Goal: Obtain resource: Download file/media

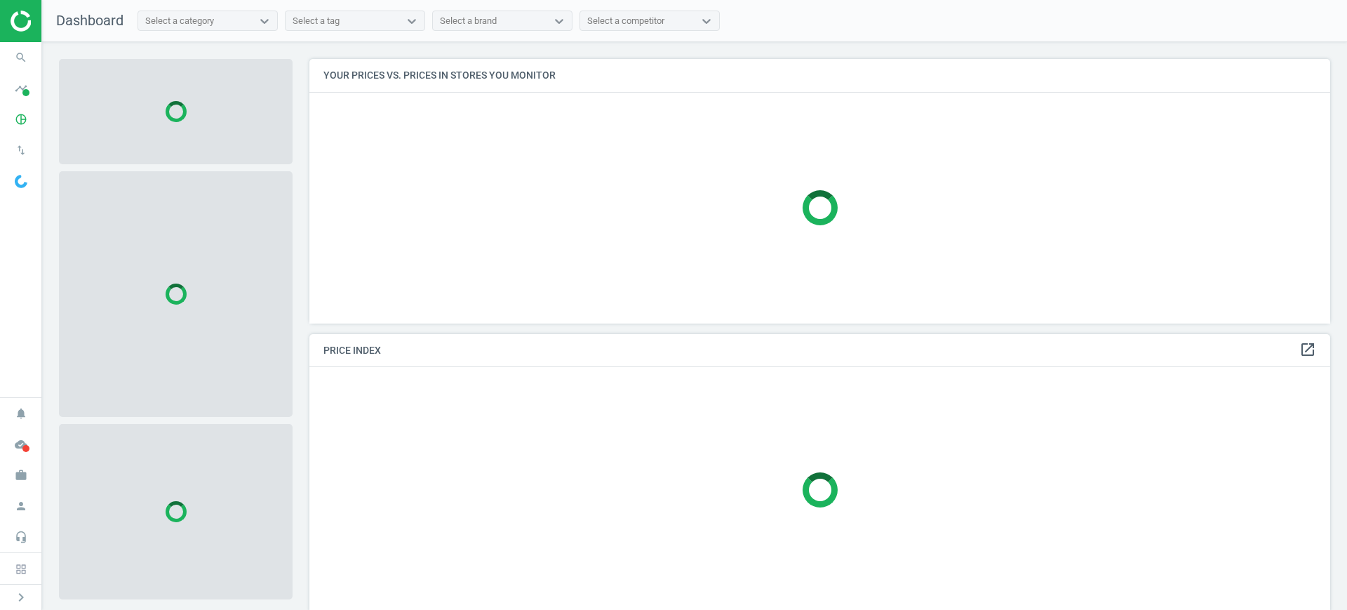
scroll to position [291, 1035]
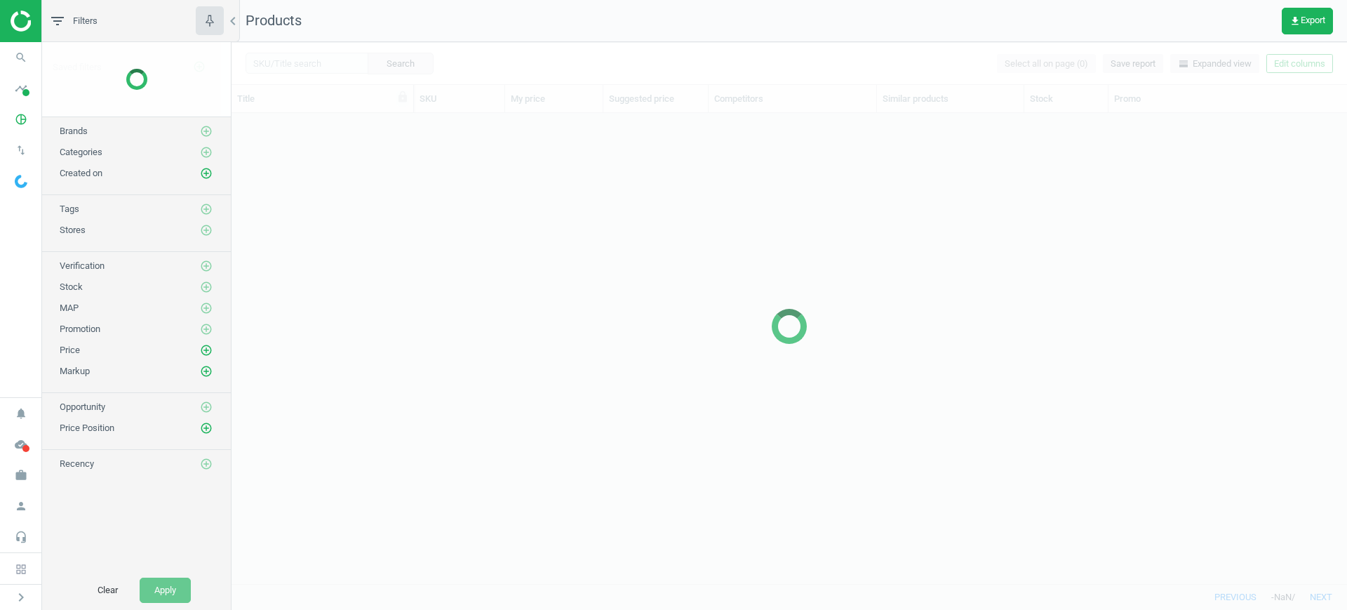
scroll to position [443, 1102]
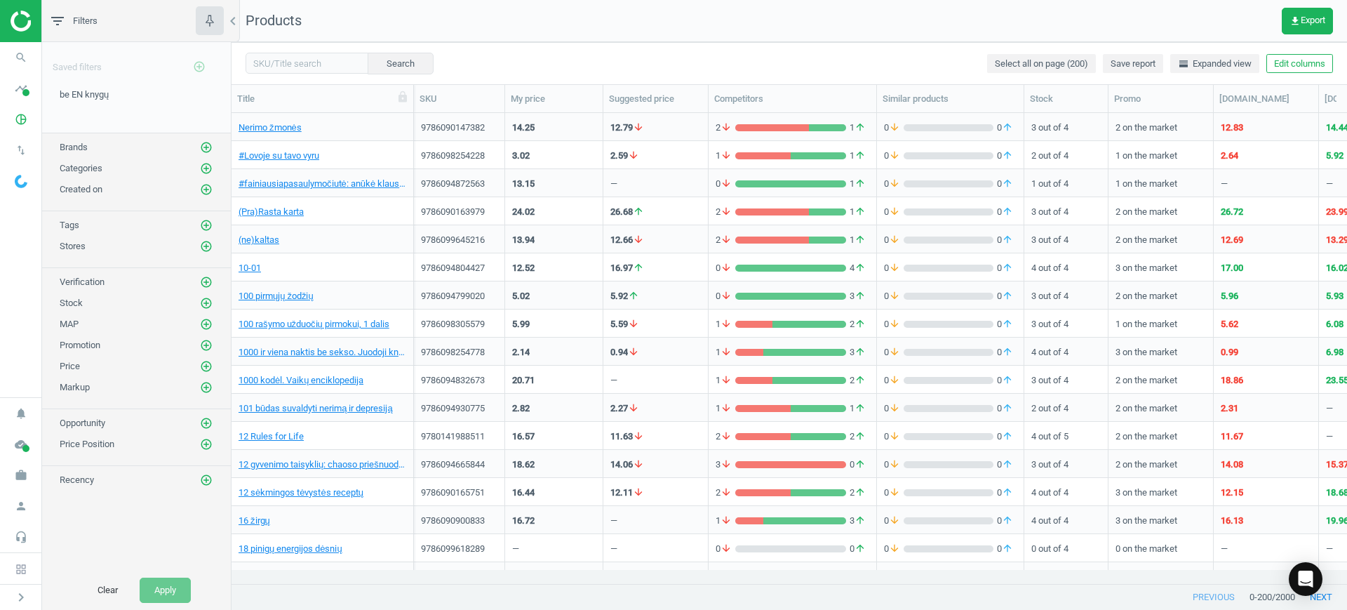
drag, startPoint x: 1214, startPoint y: 1, endPoint x: 821, endPoint y: 49, distance: 395.9
click at [819, 49] on div "Search Select all on page (200) Save report horizontal_split Expanded view Edit…" at bounding box center [789, 63] width 1115 height 42
click at [1296, 25] on icon "get_app" at bounding box center [1294, 20] width 11 height 11
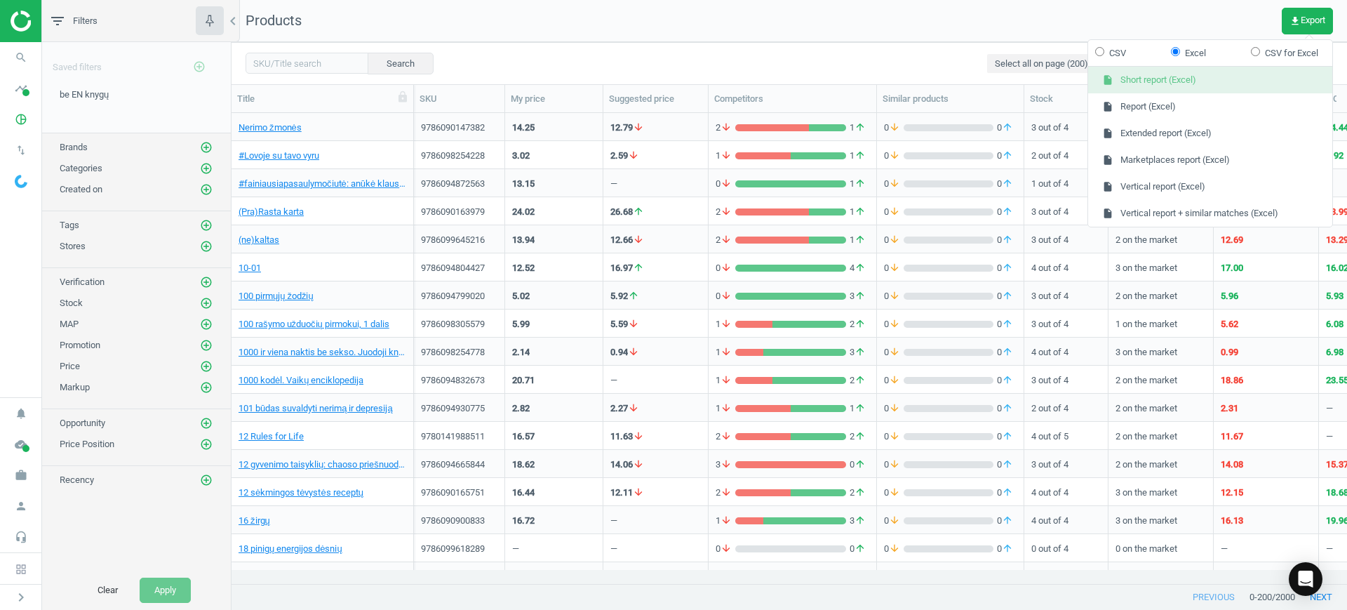
click at [1198, 86] on button "insert_drive_file Short report (Excel)" at bounding box center [1210, 80] width 244 height 27
